Goal: Information Seeking & Learning: Learn about a topic

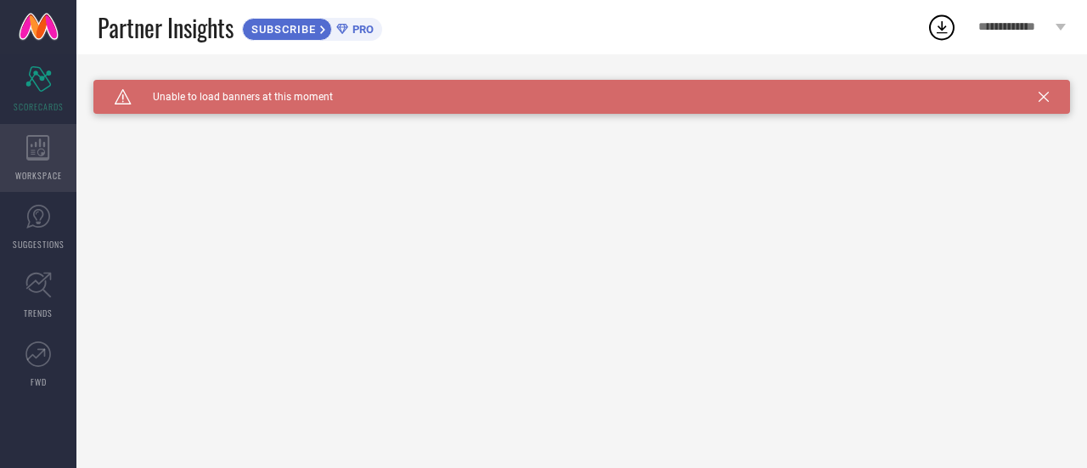
click at [61, 155] on div "WORKSPACE" at bounding box center [38, 158] width 76 height 68
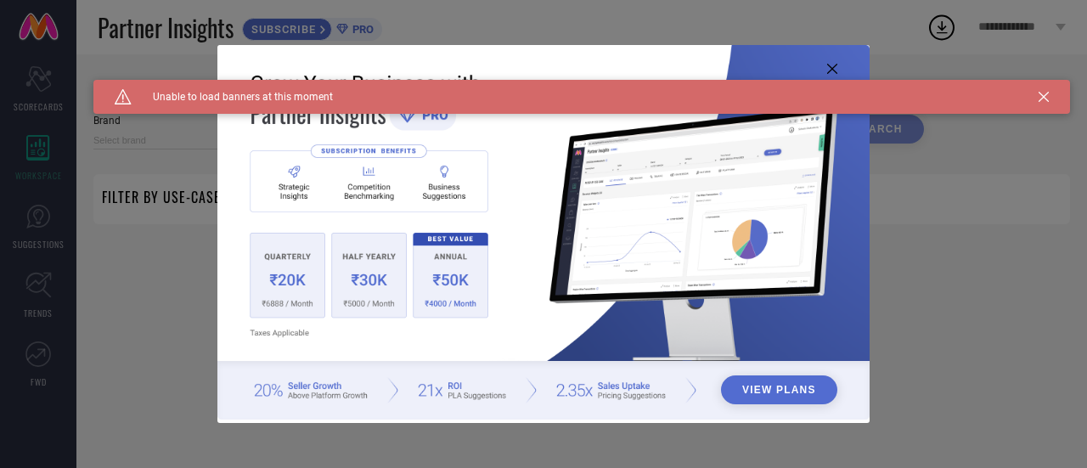
type input "1 STOP FASHION"
type input "All"
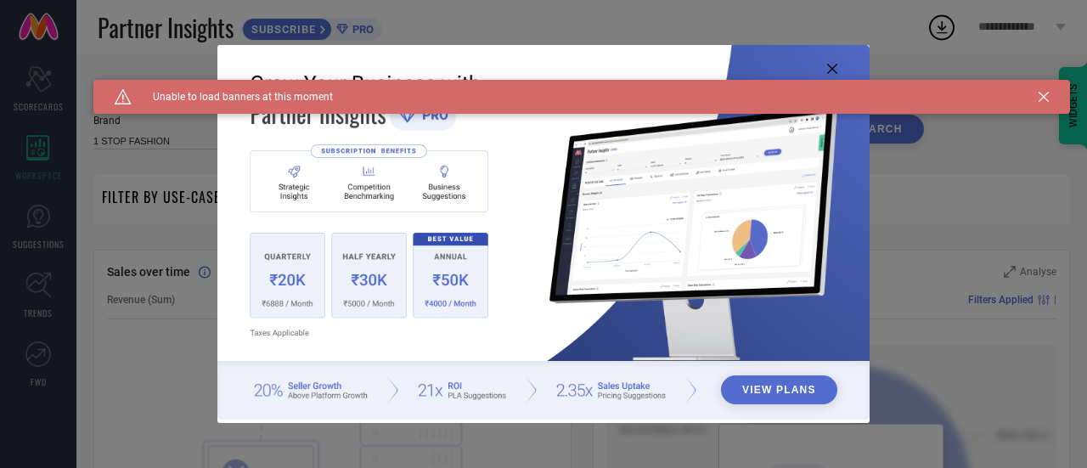
click at [832, 70] on icon at bounding box center [832, 69] width 10 height 10
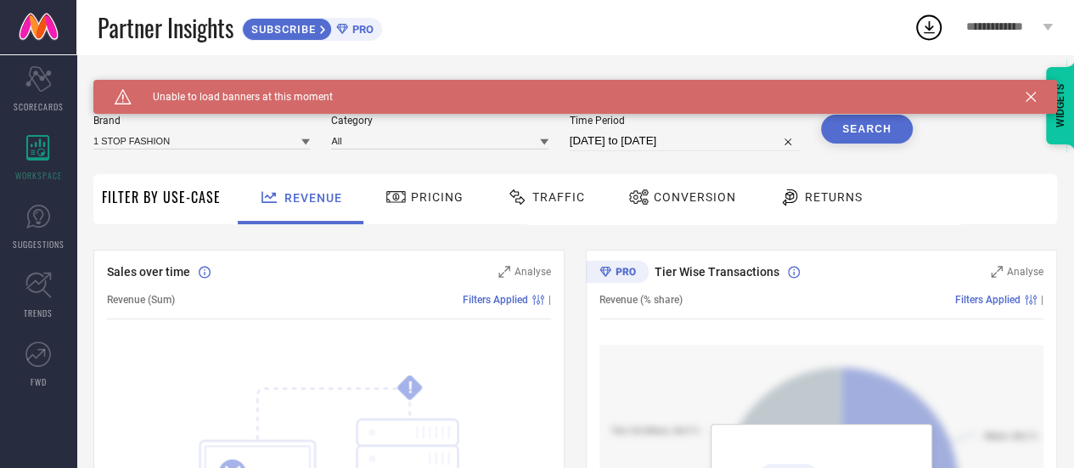
click at [445, 194] on span "Pricing" at bounding box center [437, 197] width 53 height 14
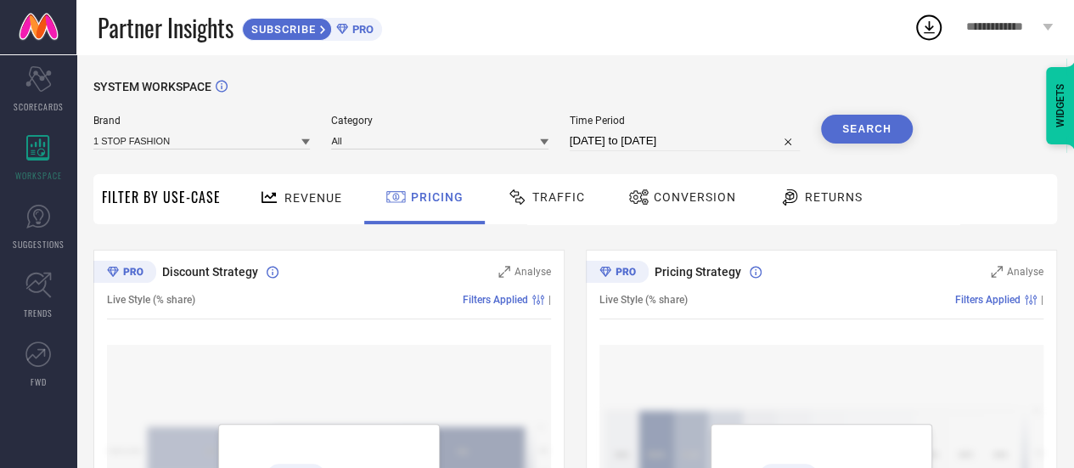
click at [563, 201] on span "Traffic" at bounding box center [558, 197] width 53 height 14
